Goal: Transaction & Acquisition: Book appointment/travel/reservation

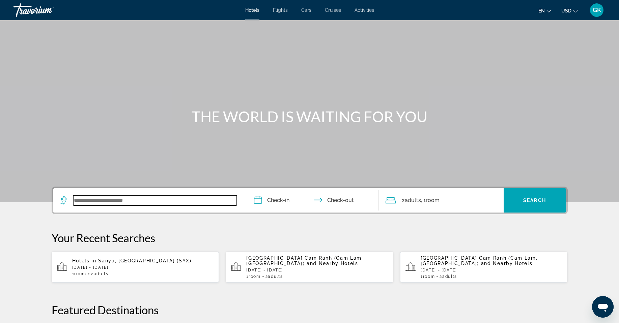
click at [94, 198] on input "Search widget" at bounding box center [155, 201] width 164 height 10
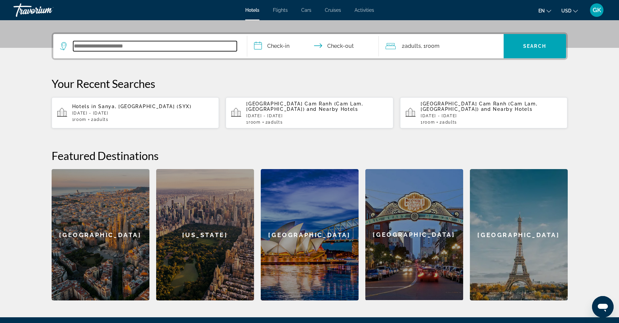
scroll to position [165, 0]
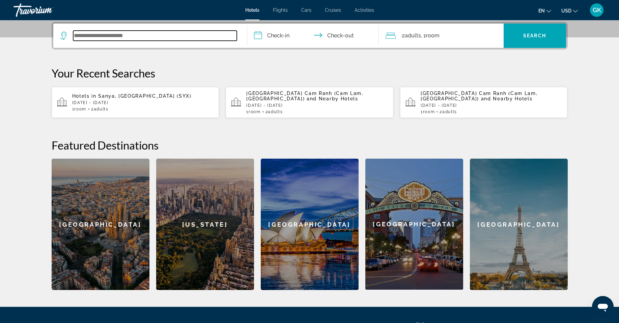
click at [82, 37] on input "Search widget" at bounding box center [155, 36] width 164 height 10
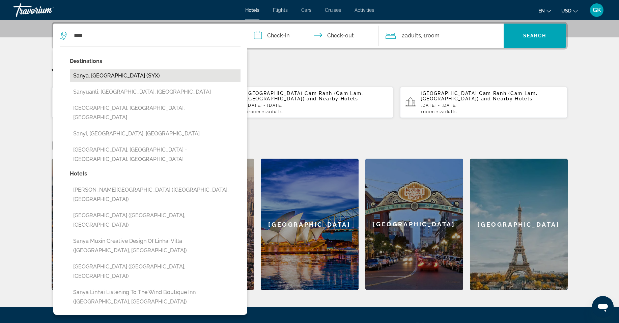
click at [77, 80] on button "Sanya, [GEOGRAPHIC_DATA] (SYX)" at bounding box center [155, 75] width 171 height 13
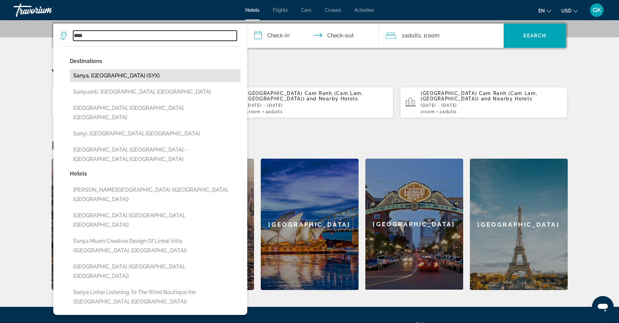
type input "**********"
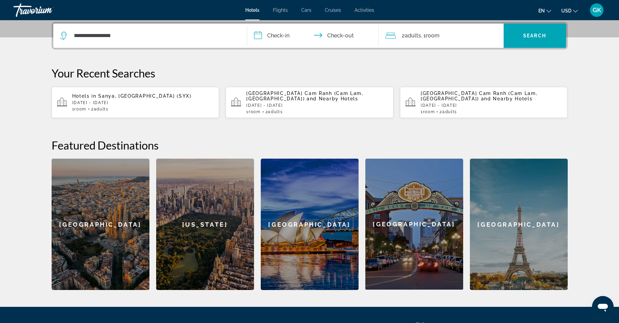
click at [292, 36] on input "**********" at bounding box center [314, 37] width 134 height 26
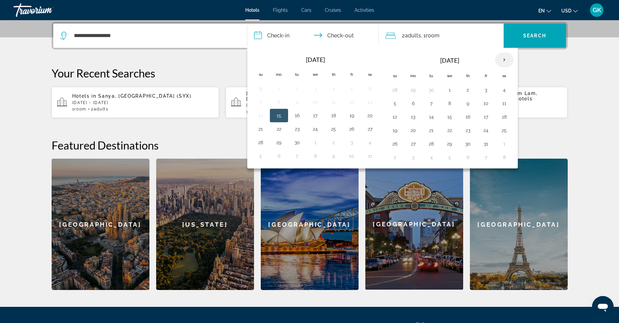
click at [504, 58] on th "Next month" at bounding box center [504, 60] width 18 height 15
click at [449, 118] on button "12" at bounding box center [449, 116] width 11 height 9
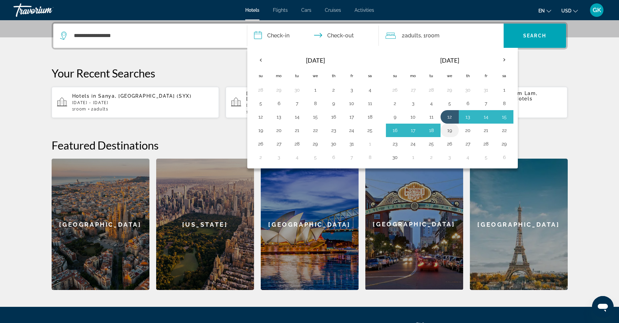
click at [449, 130] on button "19" at bounding box center [449, 130] width 11 height 9
type input "**********"
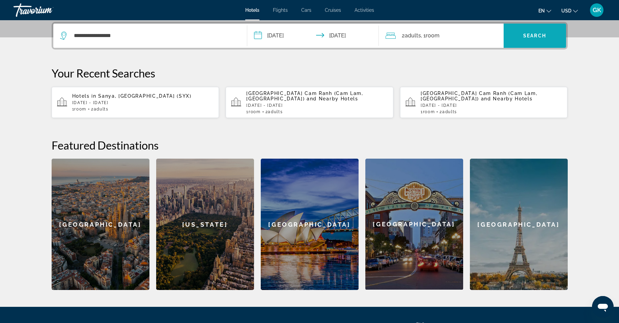
click at [533, 40] on span "Search widget" at bounding box center [535, 36] width 62 height 16
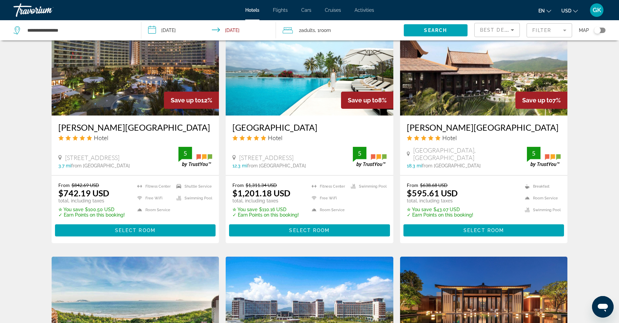
scroll to position [573, 0]
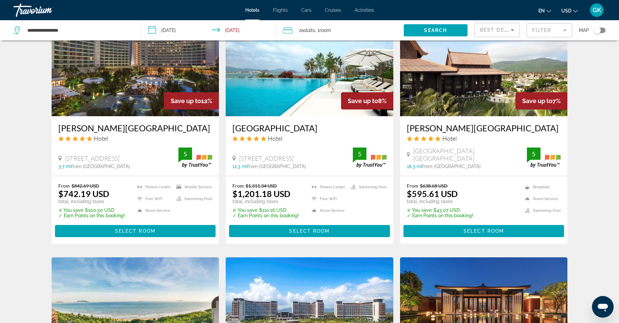
click at [513, 30] on icon "Sort by" at bounding box center [512, 30] width 3 height 2
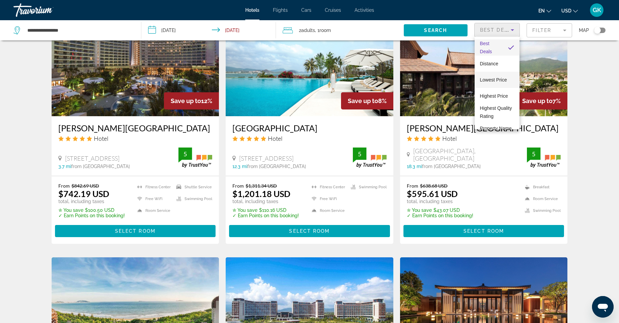
click at [482, 78] on span "Lowest Price" at bounding box center [493, 79] width 27 height 5
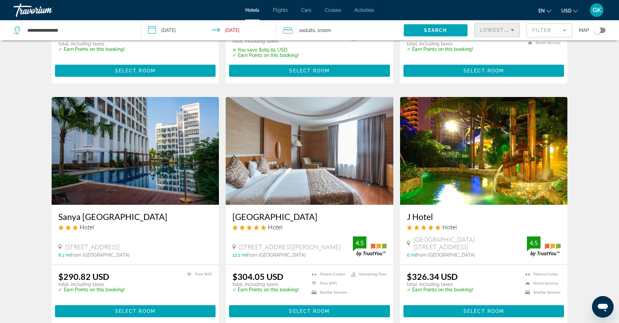
scroll to position [236, 0]
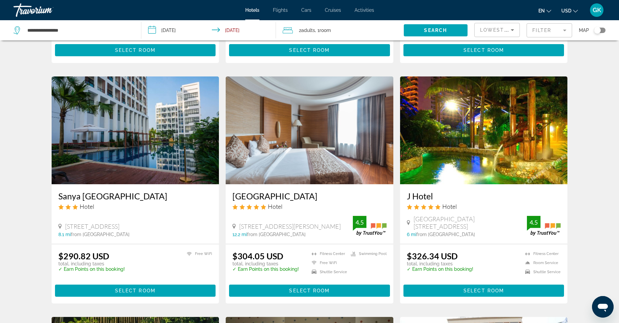
click at [244, 196] on h3 "Bao Hong Hotel Sanya" at bounding box center [309, 196] width 154 height 10
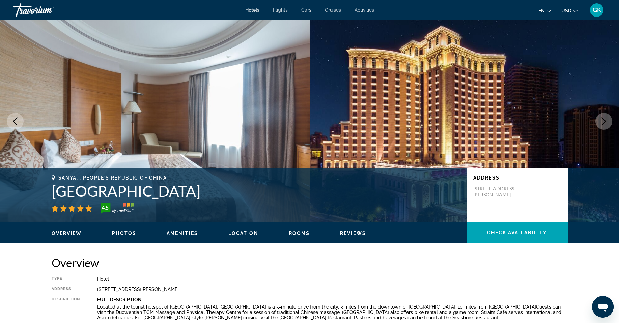
click at [605, 123] on icon "Next image" at bounding box center [604, 121] width 8 height 8
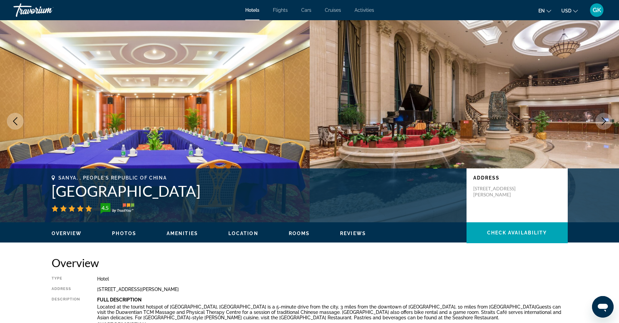
click at [605, 123] on icon "Next image" at bounding box center [604, 121] width 8 height 8
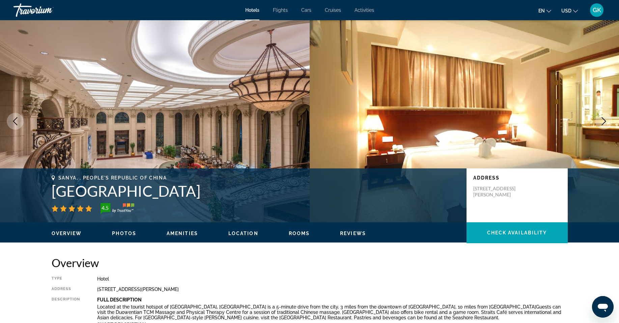
click at [605, 123] on icon "Next image" at bounding box center [604, 121] width 8 height 8
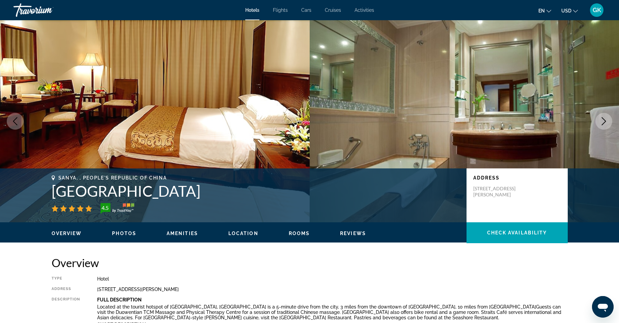
click at [605, 123] on icon "Next image" at bounding box center [604, 121] width 8 height 8
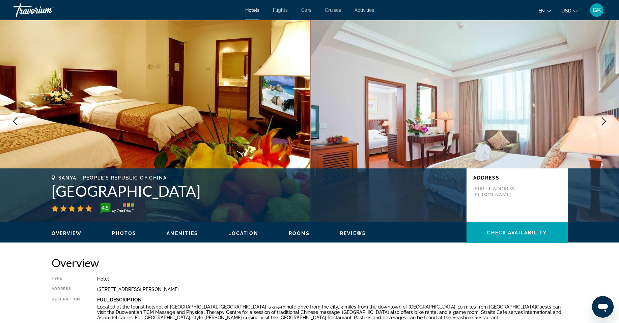
click at [605, 123] on icon "Next image" at bounding box center [604, 121] width 8 height 8
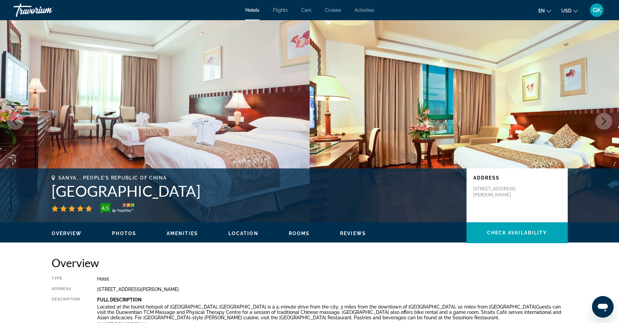
click at [605, 123] on icon "Next image" at bounding box center [604, 121] width 8 height 8
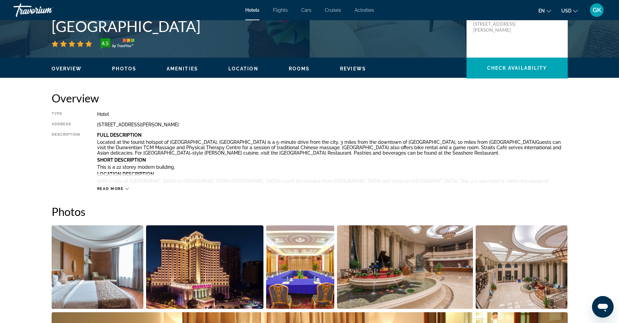
scroll to position [169, 0]
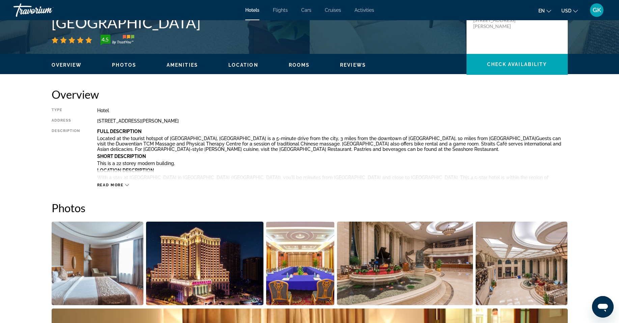
click at [549, 10] on icon "Change language" at bounding box center [548, 11] width 5 height 5
click at [535, 73] on button "русский" at bounding box center [531, 70] width 30 height 9
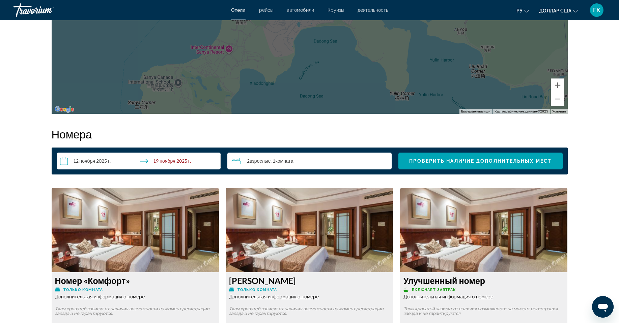
scroll to position [877, 0]
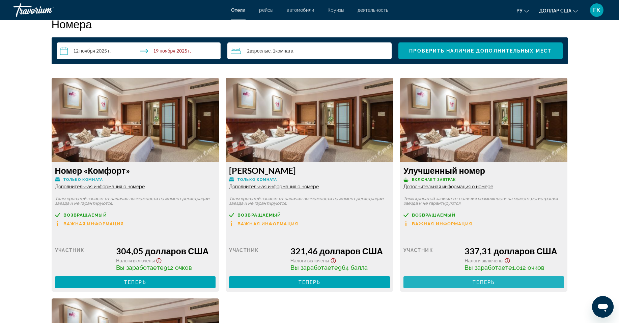
click at [481, 283] on font "Теперь" at bounding box center [484, 282] width 22 height 5
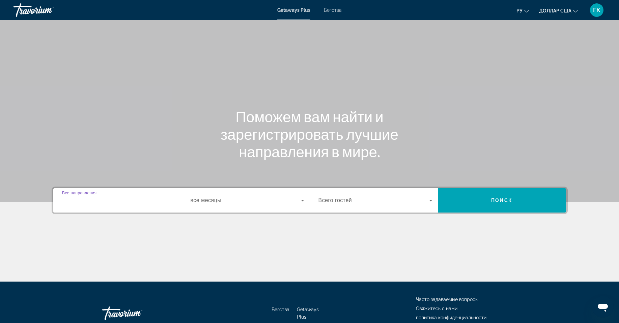
click at [73, 197] on input "Место назначения Все направления" at bounding box center [119, 201] width 114 height 8
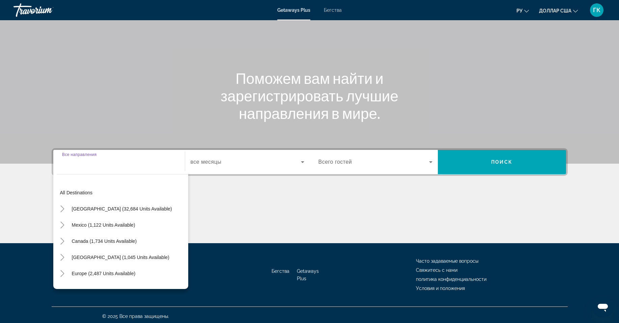
scroll to position [41, 0]
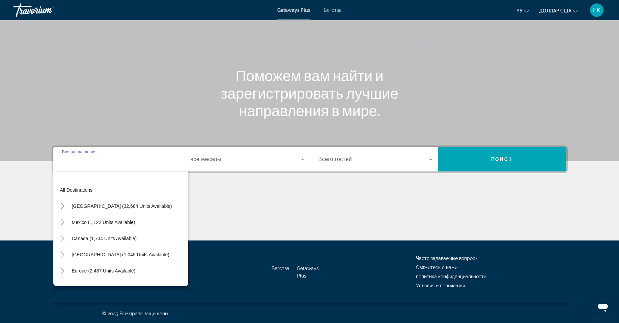
click at [68, 161] on input "Место назначения Все направления" at bounding box center [119, 160] width 114 height 8
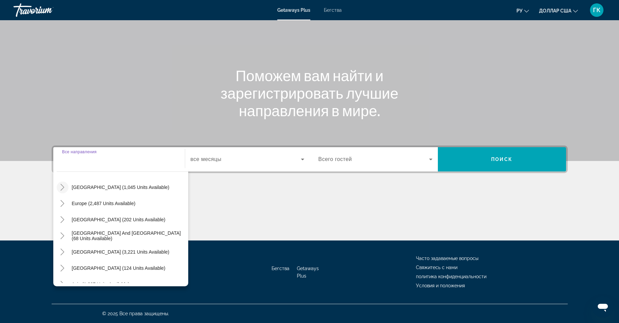
scroll to position [101, 0]
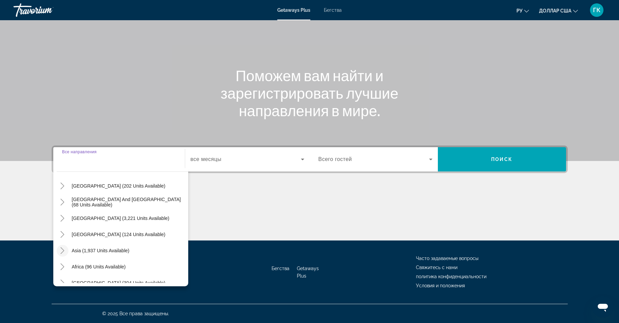
click at [57, 252] on mat-icon "Toggle Asia (1,937 units available)" at bounding box center [63, 251] width 12 height 12
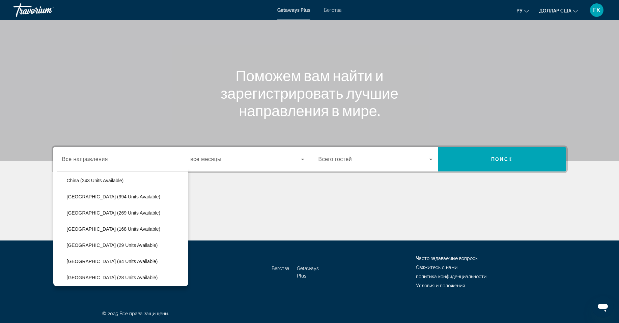
scroll to position [186, 0]
click at [84, 216] on span "China (243 units available)" at bounding box center [95, 214] width 57 height 5
type input "**********"
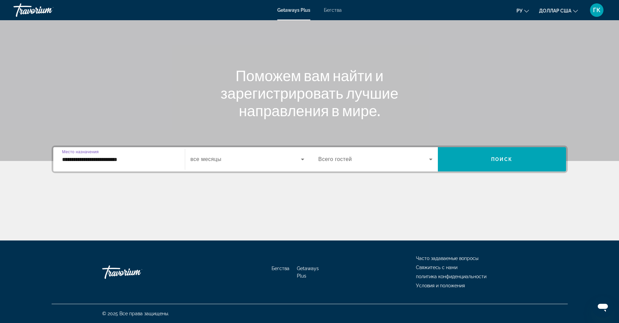
click at [288, 161] on span "Виджет поиска" at bounding box center [246, 159] width 110 height 8
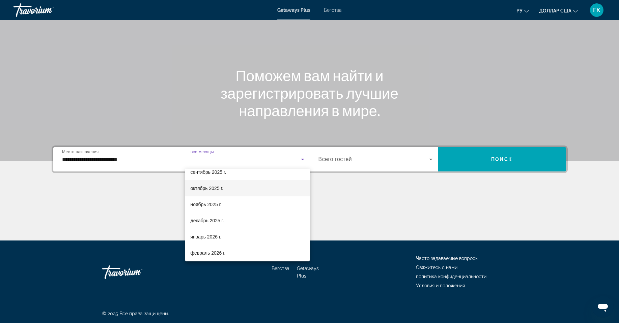
scroll to position [34, 0]
click at [205, 195] on font "ноябрь 2025 г." at bounding box center [206, 194] width 31 height 5
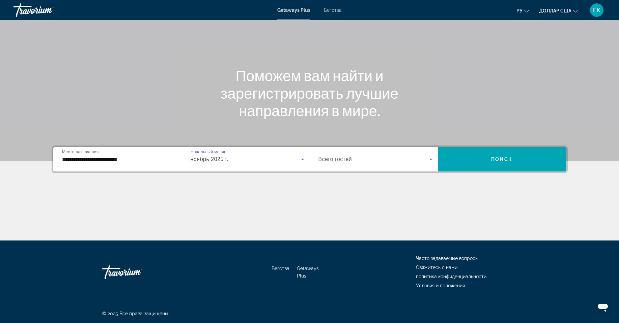
click at [432, 159] on icon "Виджет поиска" at bounding box center [431, 159] width 8 height 8
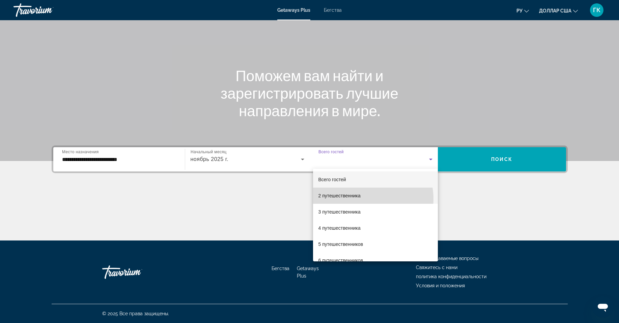
click at [365, 199] on mat-option "2 путешественника" at bounding box center [375, 196] width 125 height 16
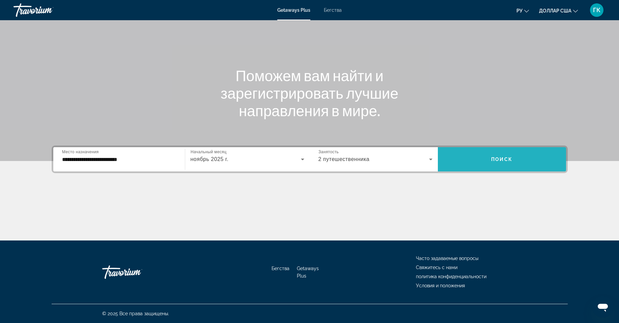
click at [512, 155] on span "Виджет поиска" at bounding box center [502, 159] width 128 height 16
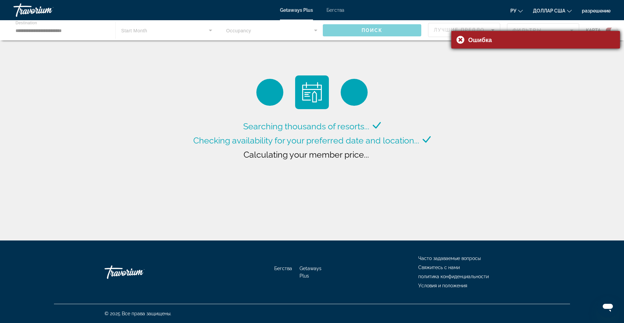
click at [459, 38] on div "Ошибка" at bounding box center [535, 40] width 169 height 18
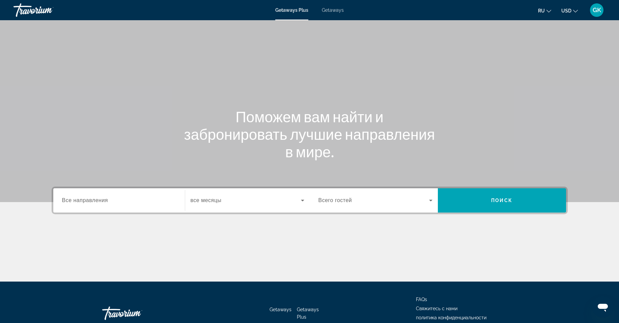
click at [522, 30] on div "Main content" at bounding box center [309, 101] width 619 height 202
click at [545, 8] on button "ru English Español Français Italiano Português русский" at bounding box center [544, 11] width 13 height 10
click at [535, 27] on button "English" at bounding box center [531, 27] width 30 height 9
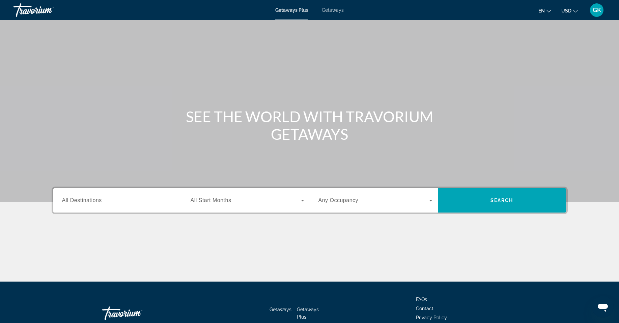
click at [69, 199] on span "All Destinations" at bounding box center [82, 201] width 40 height 6
click at [69, 199] on input "Destination All Destinations" at bounding box center [119, 201] width 114 height 8
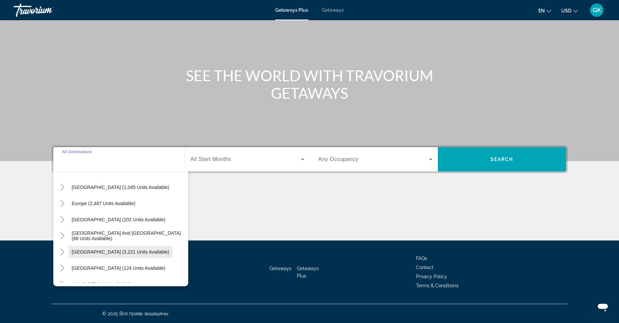
scroll to position [101, 0]
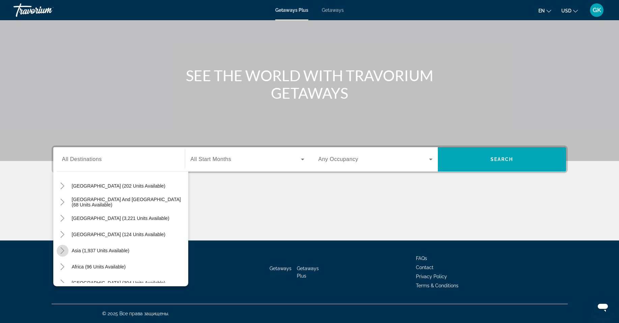
click at [62, 251] on icon "Toggle Asia (1,937 units available)" at bounding box center [62, 251] width 7 height 7
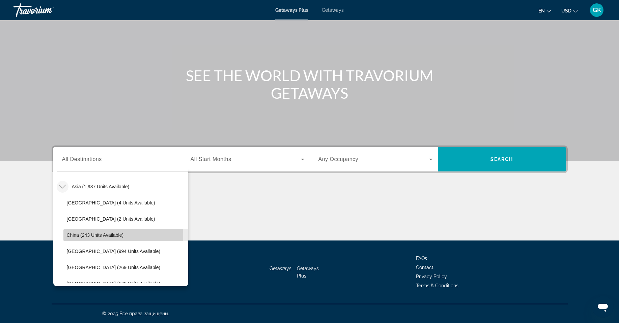
click at [76, 237] on span "China (243 units available)" at bounding box center [95, 235] width 57 height 5
type input "**********"
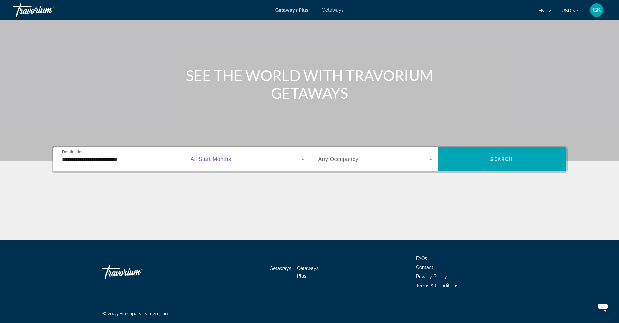
click at [303, 163] on icon "Search widget" at bounding box center [303, 159] width 8 height 8
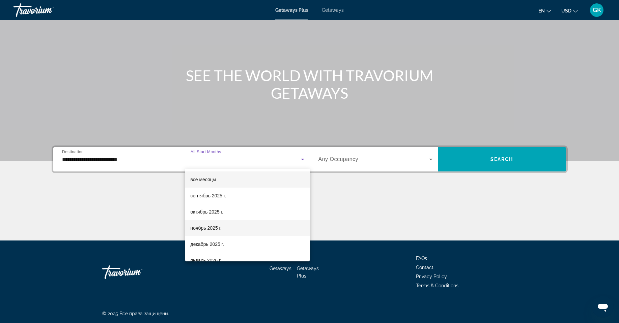
click at [210, 229] on span "ноябрь 2025 г." at bounding box center [206, 228] width 31 height 8
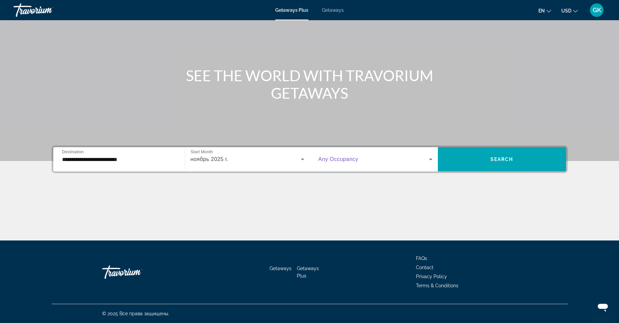
click at [428, 160] on icon "Search widget" at bounding box center [431, 159] width 8 height 8
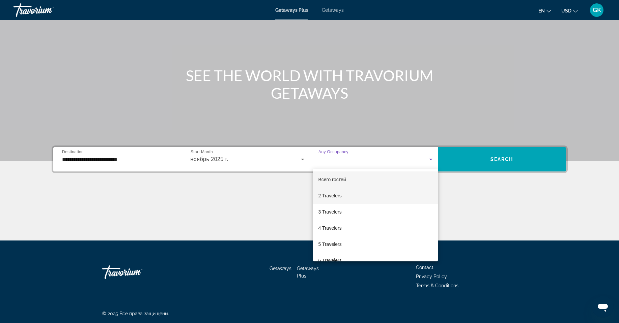
click at [359, 198] on mat-option "2 Travelers" at bounding box center [375, 196] width 125 height 16
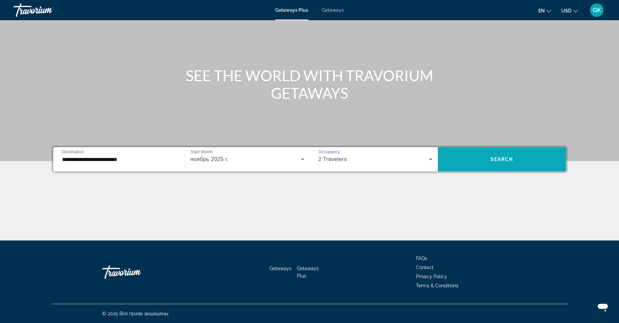
click at [473, 158] on span "Search widget" at bounding box center [502, 159] width 128 height 16
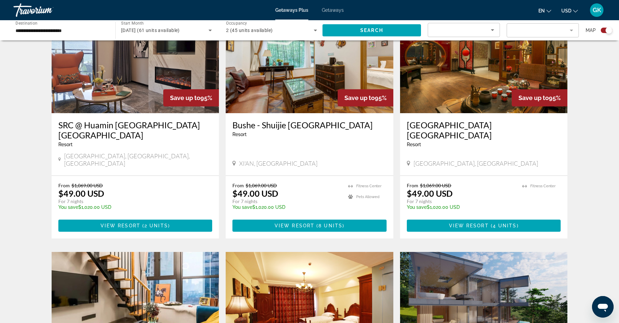
scroll to position [506, 0]
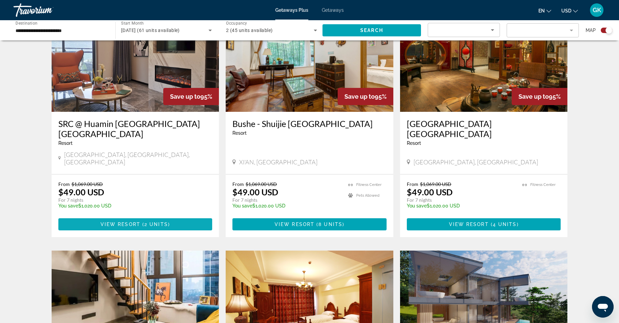
click at [102, 217] on span "Main content" at bounding box center [135, 225] width 154 height 16
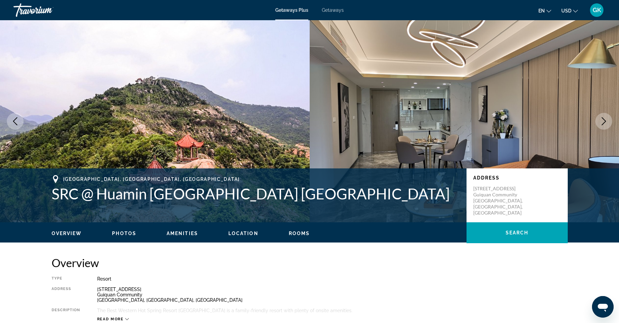
click at [602, 121] on icon "Next image" at bounding box center [604, 121] width 8 height 8
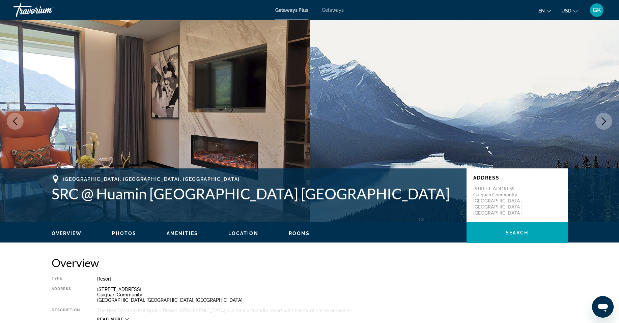
click at [602, 121] on icon "Next image" at bounding box center [604, 121] width 8 height 8
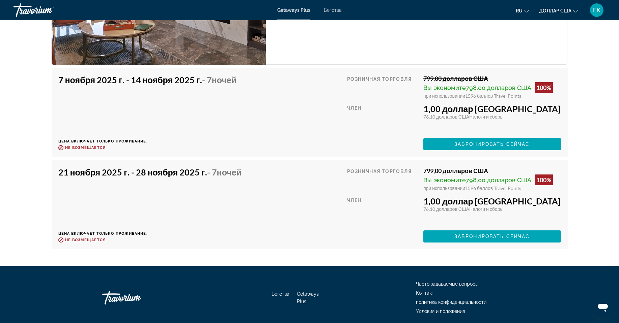
scroll to position [1181, 0]
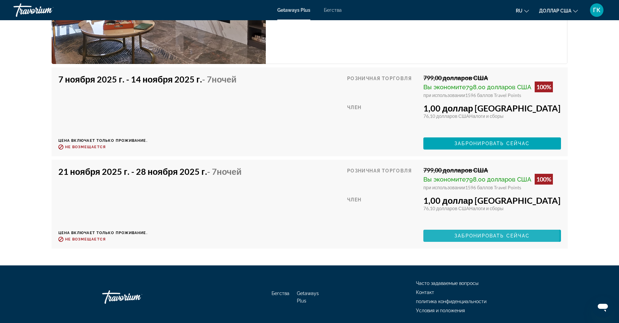
click at [499, 236] on font "Забронировать сейчас" at bounding box center [491, 235] width 75 height 5
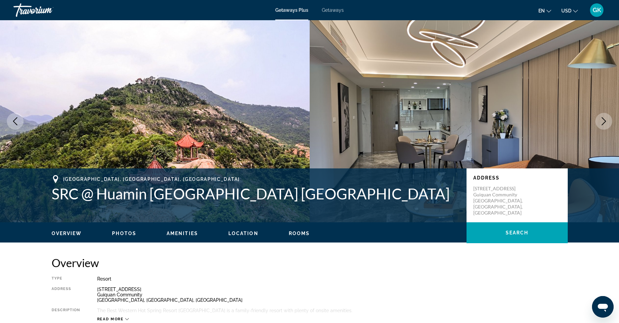
click at [482, 41] on img "Main content" at bounding box center [465, 121] width 310 height 202
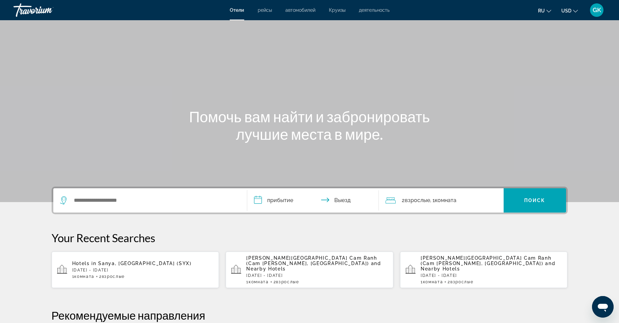
drag, startPoint x: 591, startPoint y: 25, endPoint x: 547, endPoint y: 33, distance: 44.9
click at [547, 33] on div "Main content" at bounding box center [309, 101] width 619 height 202
click at [78, 197] on input "Search widget" at bounding box center [155, 201] width 164 height 10
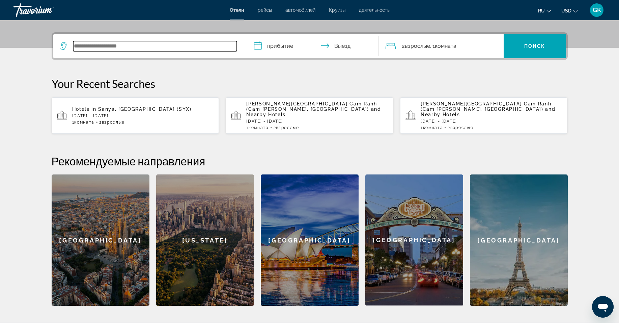
scroll to position [165, 0]
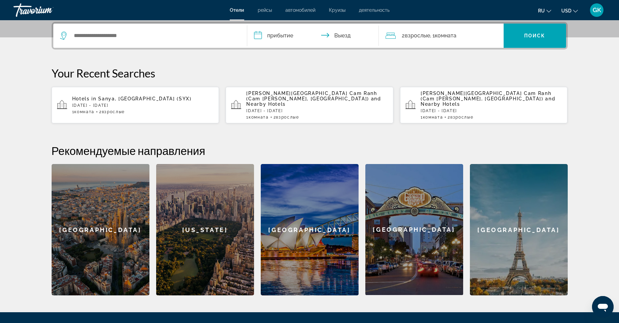
click at [340, 11] on span "Круизы" at bounding box center [337, 9] width 17 height 5
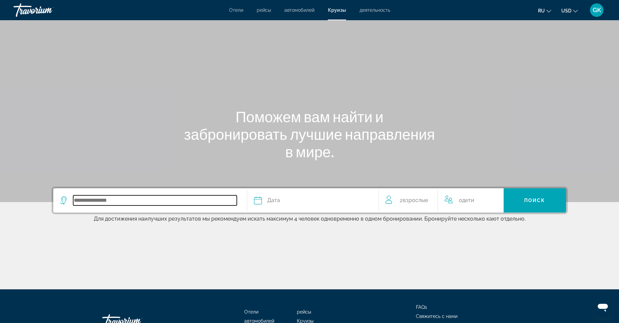
click at [96, 200] on input "Search widget" at bounding box center [155, 201] width 164 height 10
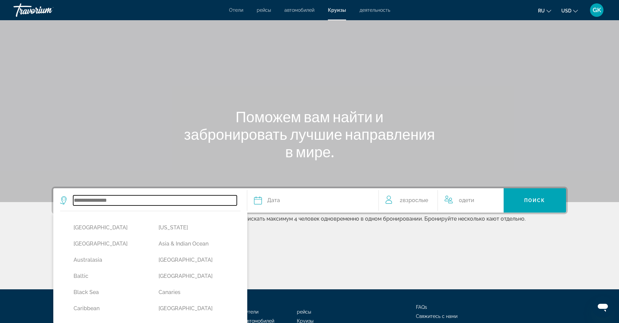
scroll to position [49, 0]
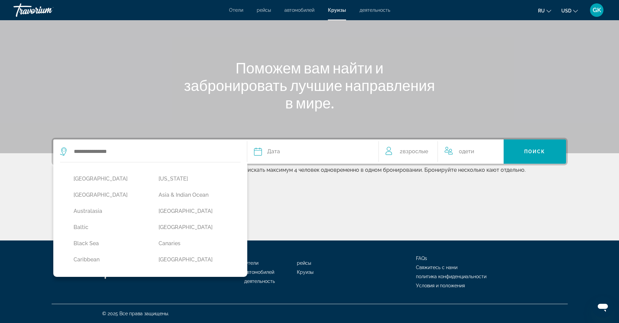
click at [544, 9] on span "ru" at bounding box center [541, 10] width 7 height 5
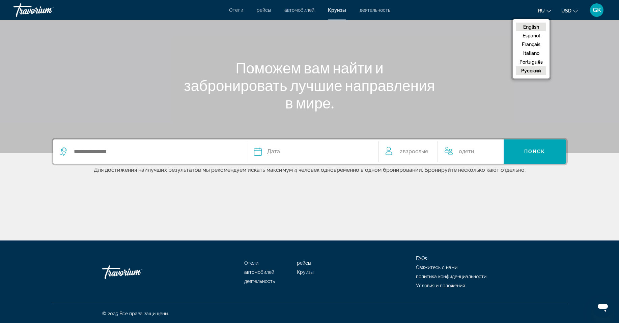
click at [541, 25] on button "English" at bounding box center [531, 27] width 30 height 9
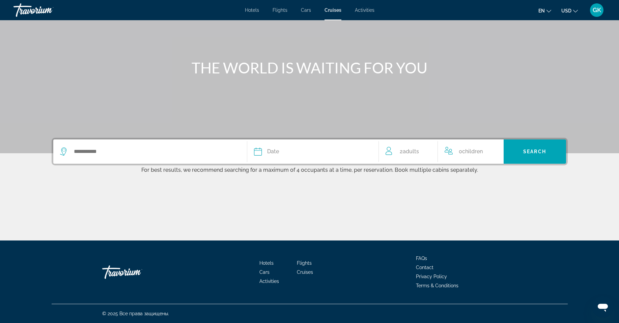
click at [361, 10] on span "Activities" at bounding box center [365, 9] width 20 height 5
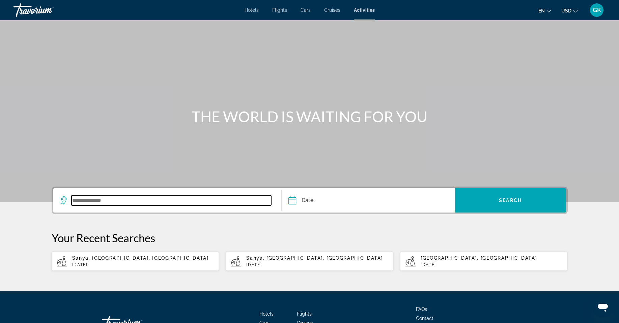
click at [73, 200] on input "Search widget" at bounding box center [172, 201] width 200 height 10
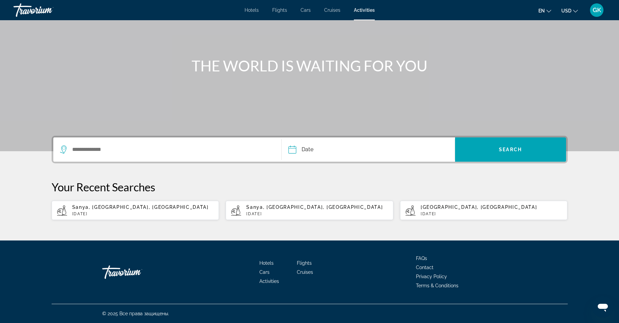
click at [76, 215] on p "Tue, 18 Nov" at bounding box center [143, 214] width 142 height 5
type input "**********"
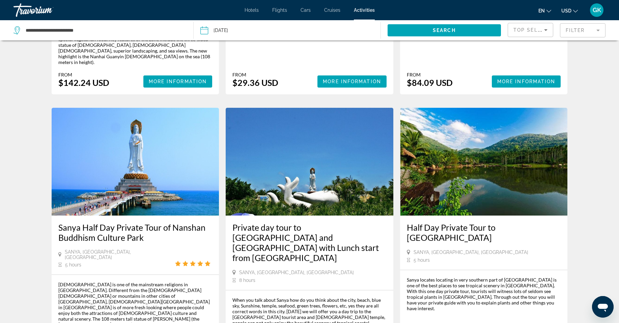
scroll to position [304, 0]
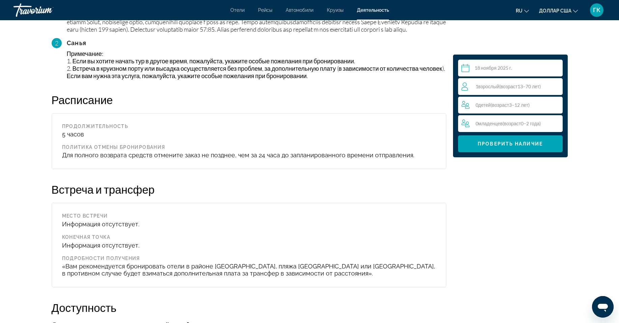
scroll to position [708, 0]
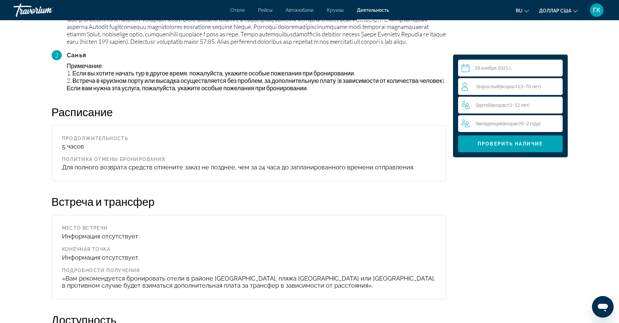
click at [495, 89] on div "1 взрослый ( возраст 13–70 лет) Взрослые" at bounding box center [511, 87] width 101 height 8
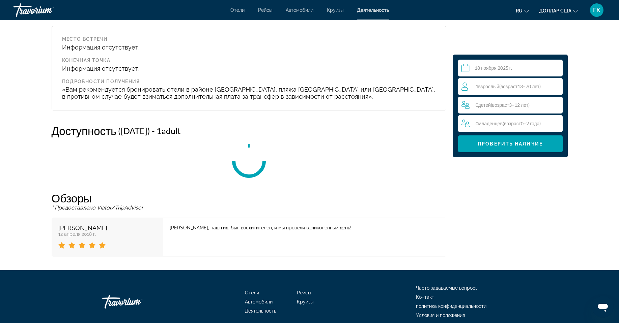
scroll to position [901, 0]
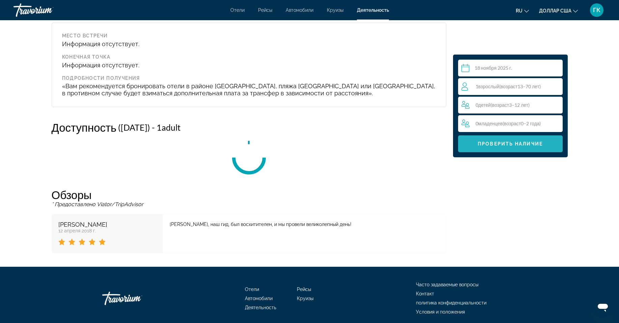
click at [499, 146] on font "Проверить наличие" at bounding box center [510, 143] width 65 height 5
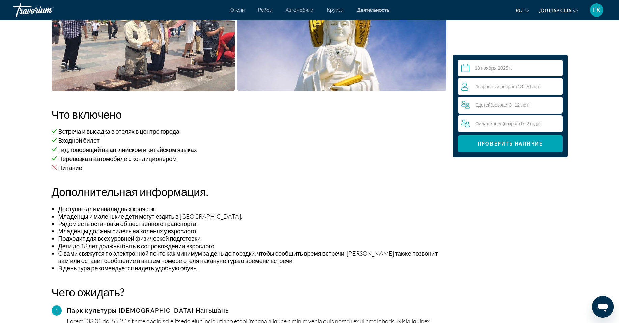
scroll to position [395, 0]
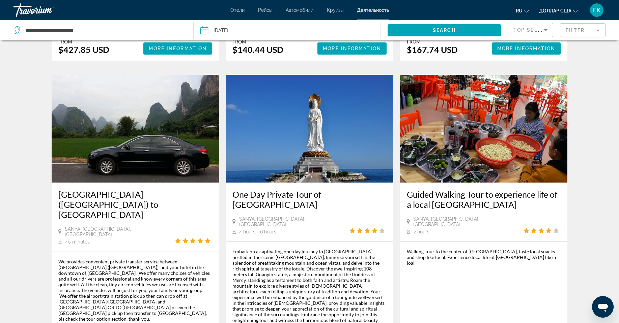
scroll to position [877, 0]
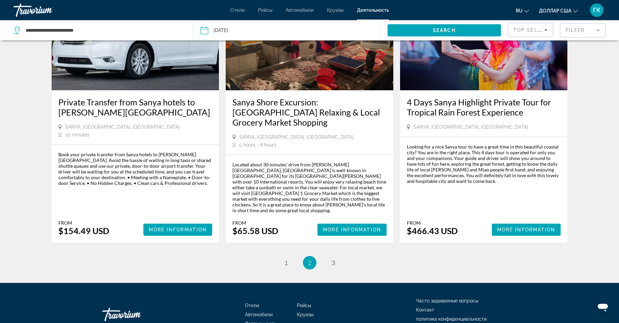
scroll to position [892, 0]
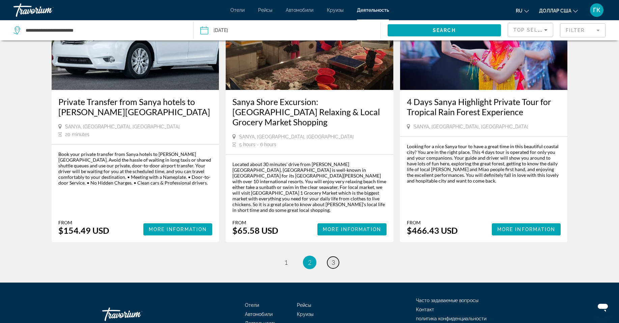
click at [334, 259] on span "3" at bounding box center [333, 262] width 3 height 7
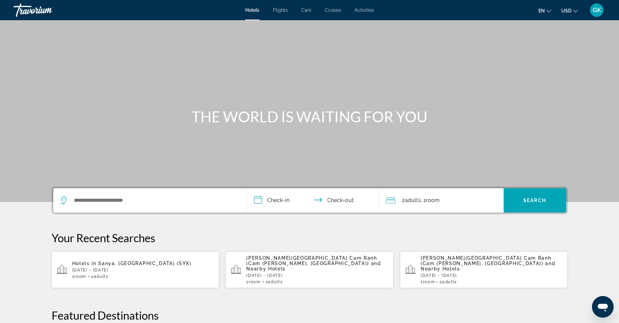
click at [279, 9] on span "Flights" at bounding box center [280, 9] width 15 height 5
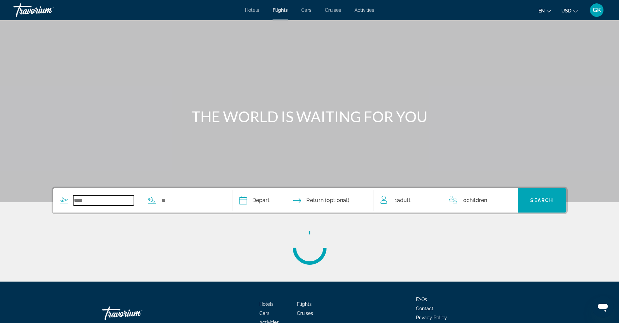
click at [84, 204] on input "Search widget" at bounding box center [103, 201] width 61 height 10
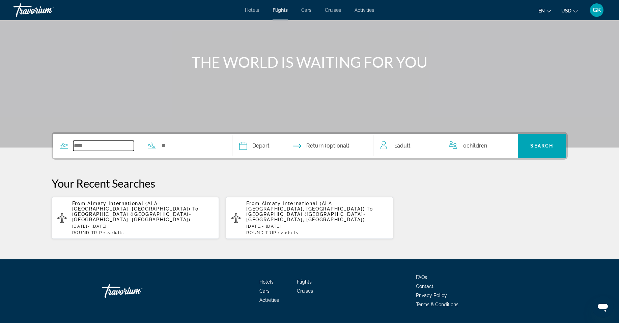
scroll to position [63, 0]
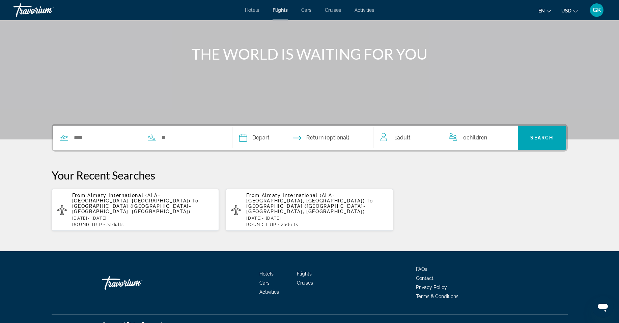
click at [101, 201] on span "Almaty International (ALA-[GEOGRAPHIC_DATA], [GEOGRAPHIC_DATA])" at bounding box center [131, 198] width 118 height 11
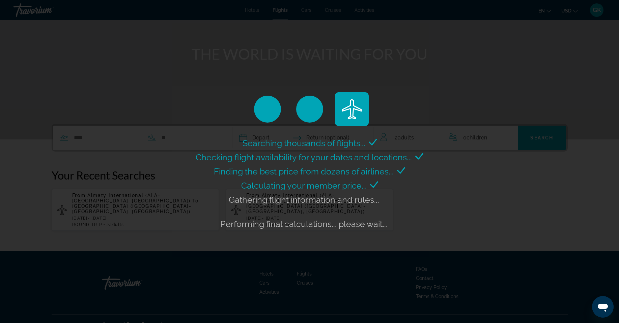
click at [180, 138] on div "Searching thousands of flights... Checking flight availability for your dates a…" at bounding box center [309, 161] width 619 height 323
